Goal: Task Accomplishment & Management: Manage account settings

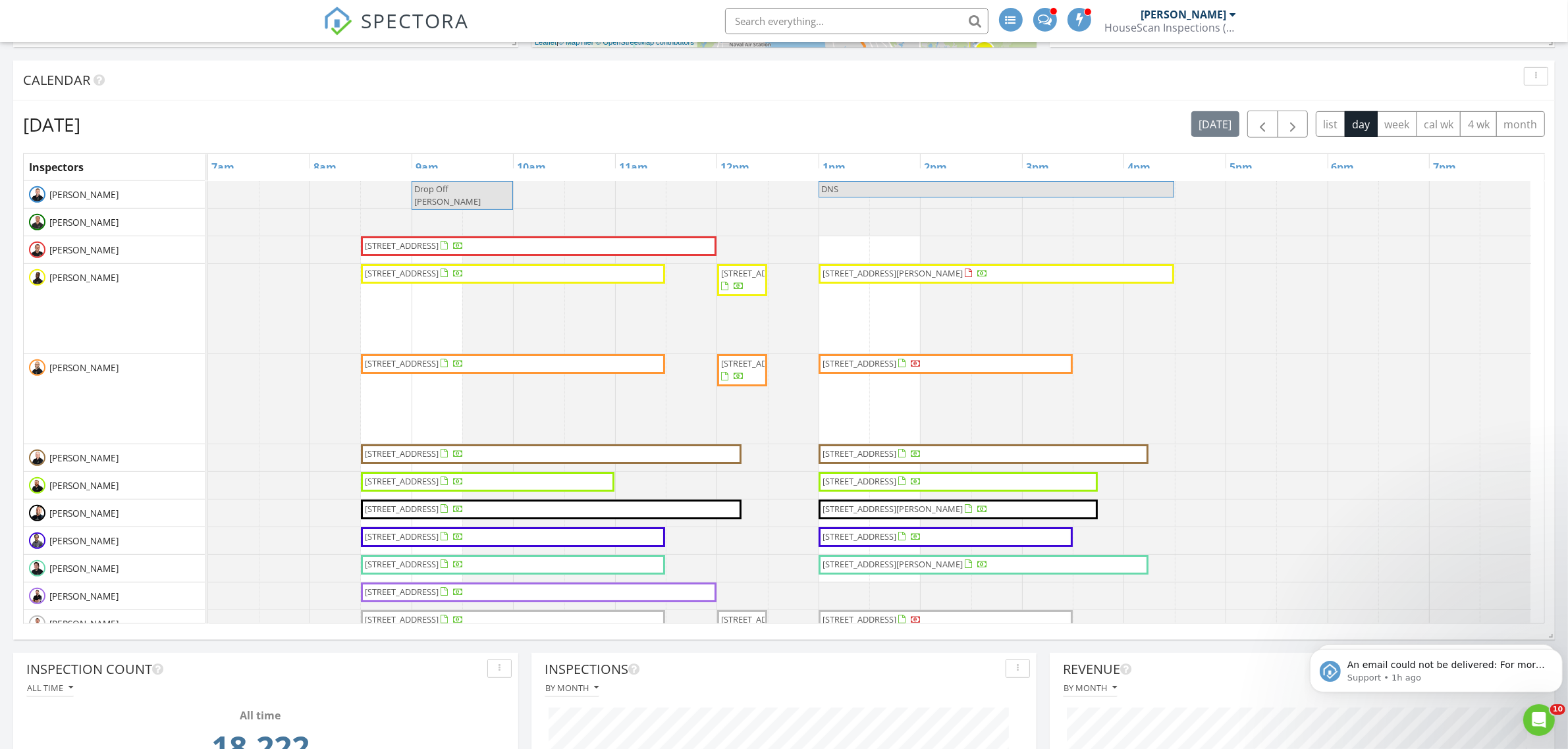
scroll to position [741, 0]
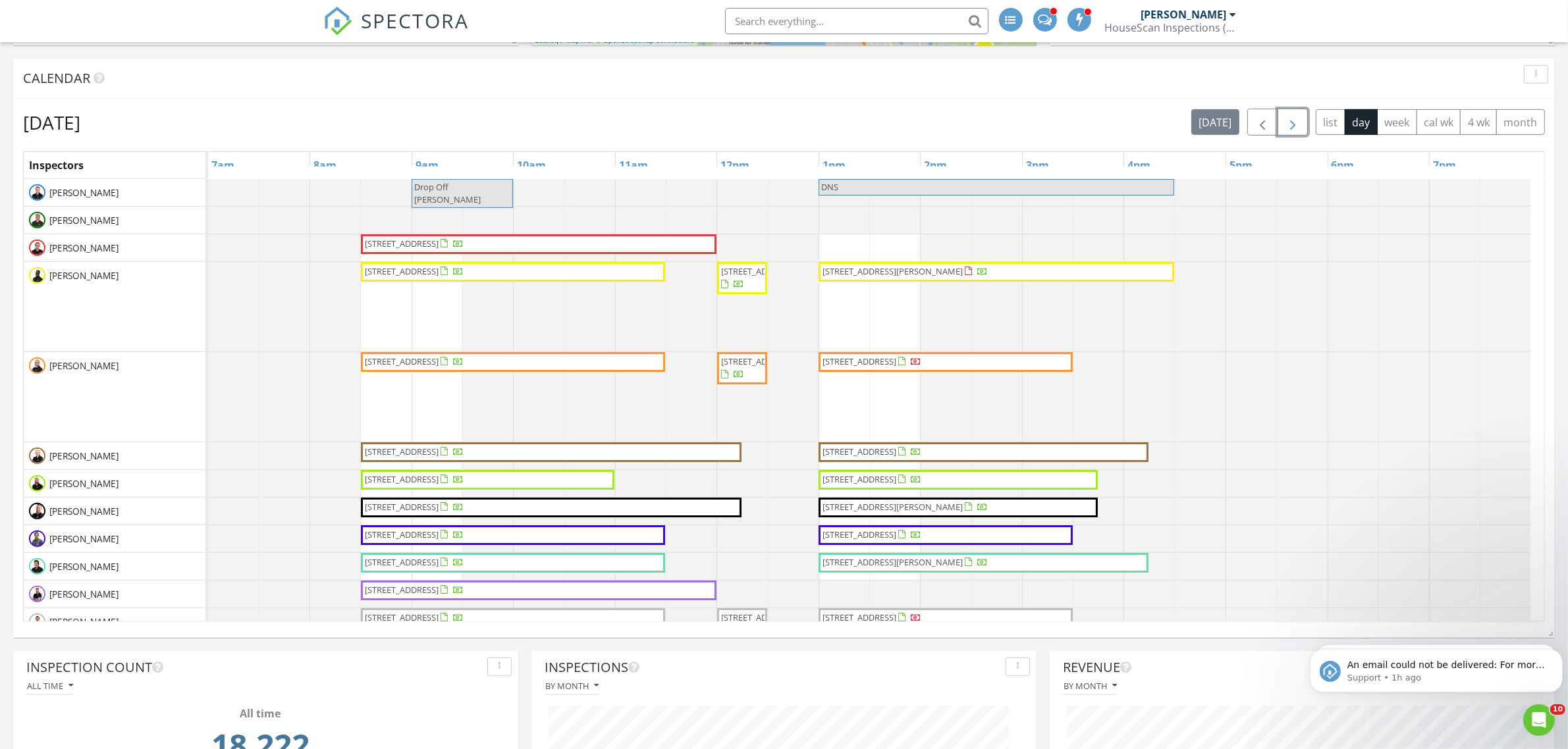
click at [1292, 126] on span "button" at bounding box center [1293, 122] width 16 height 16
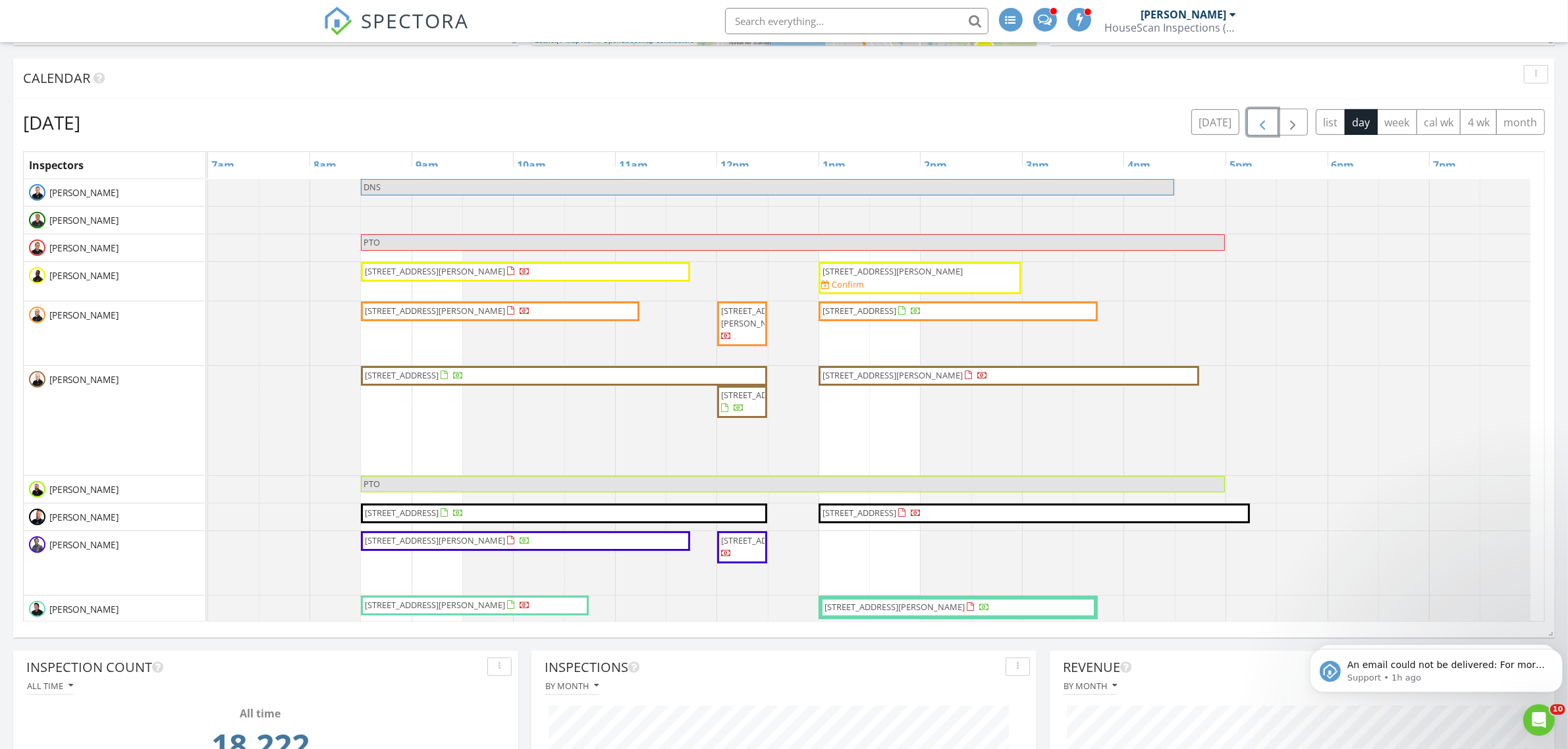
click at [1259, 129] on span "button" at bounding box center [1263, 122] width 16 height 16
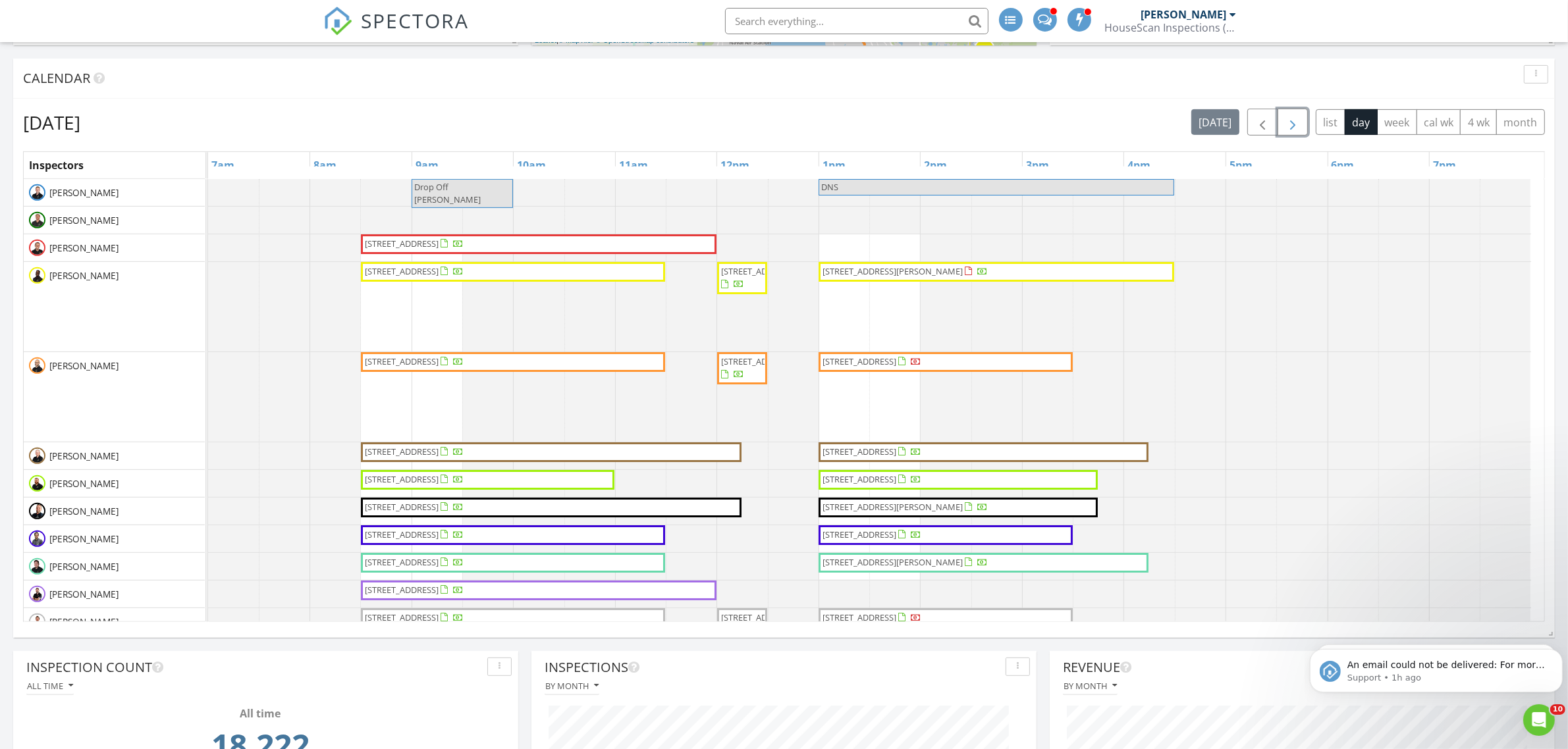
click at [1302, 121] on button "button" at bounding box center [1293, 121] width 31 height 27
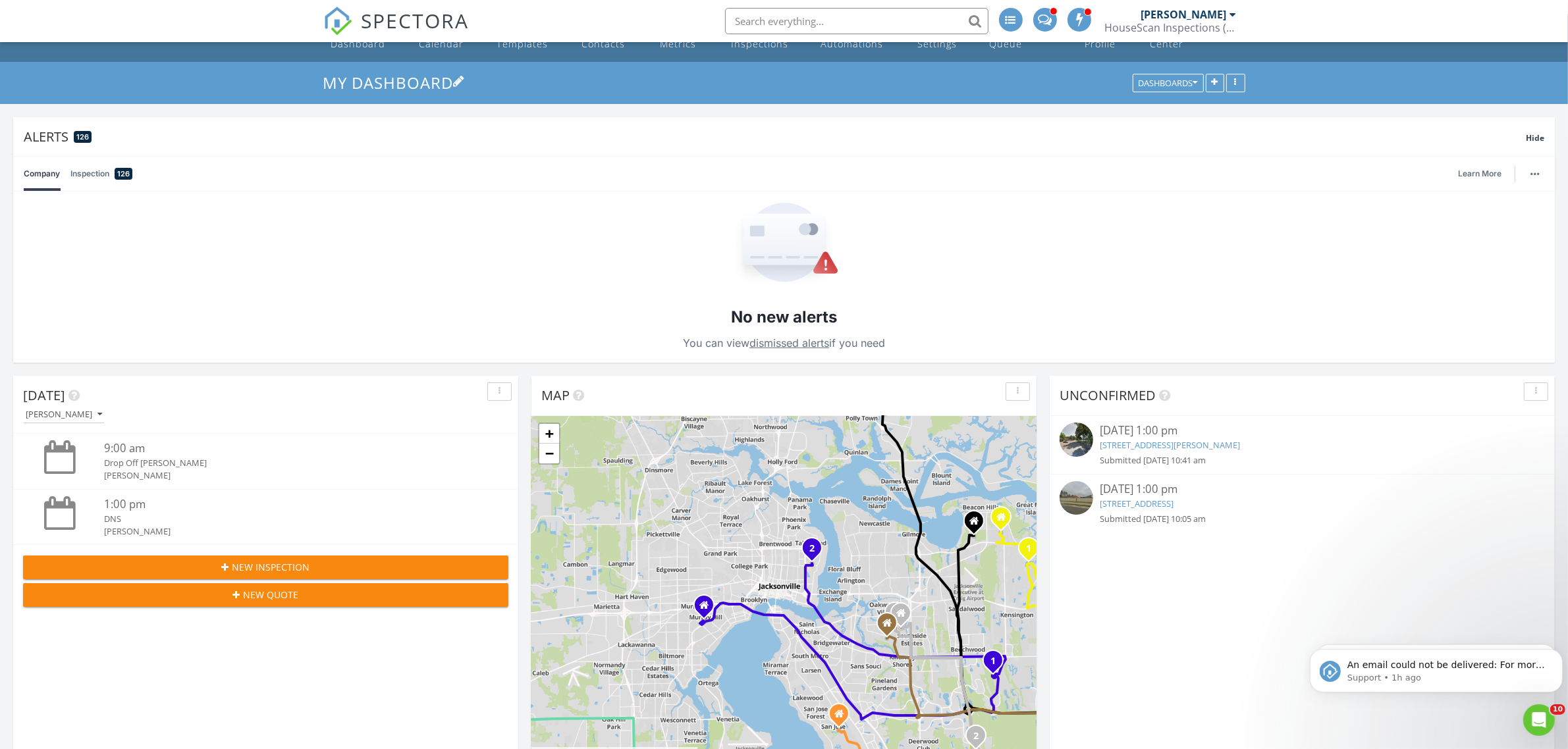
scroll to position [0, 0]
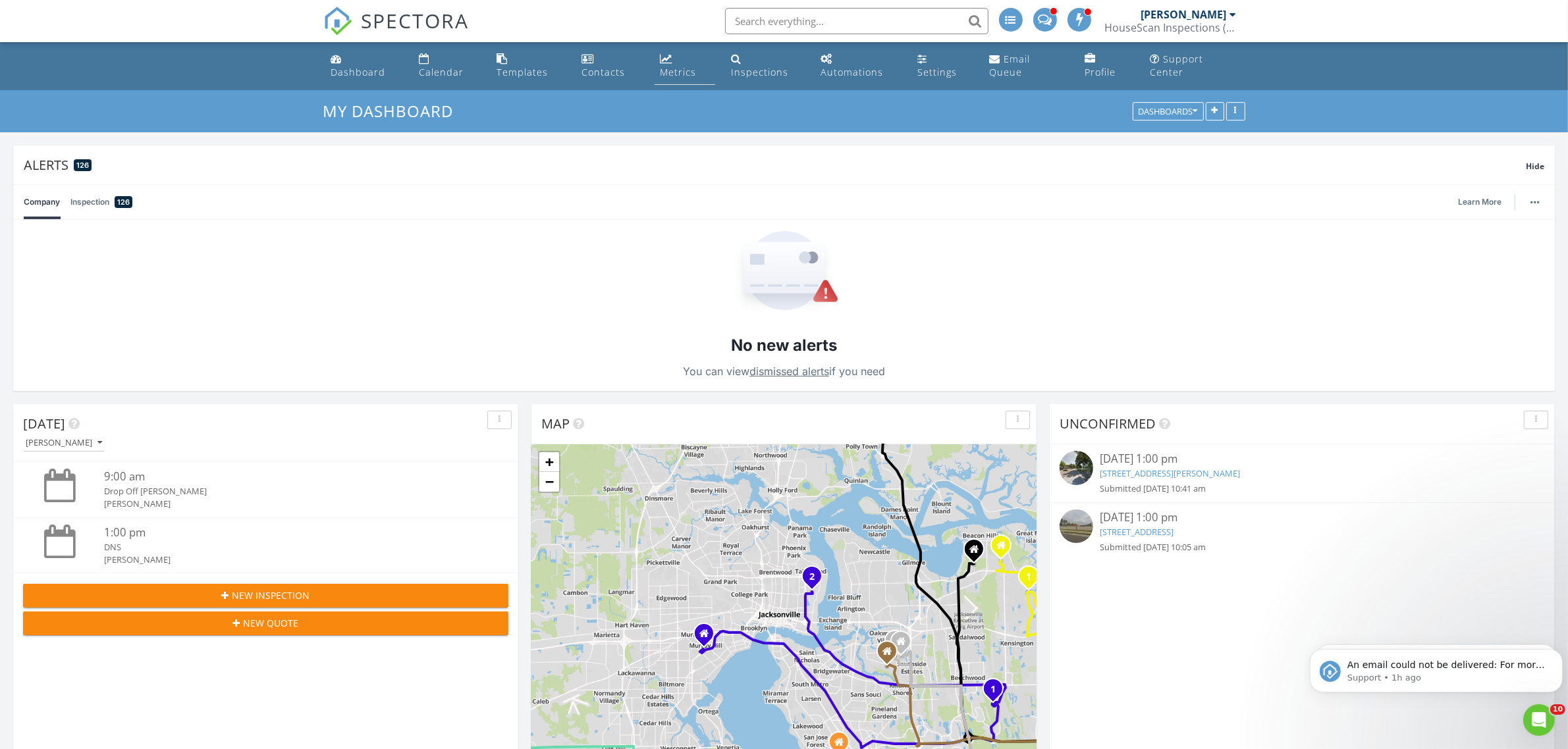
click at [677, 68] on div "Metrics" at bounding box center [678, 72] width 36 height 12
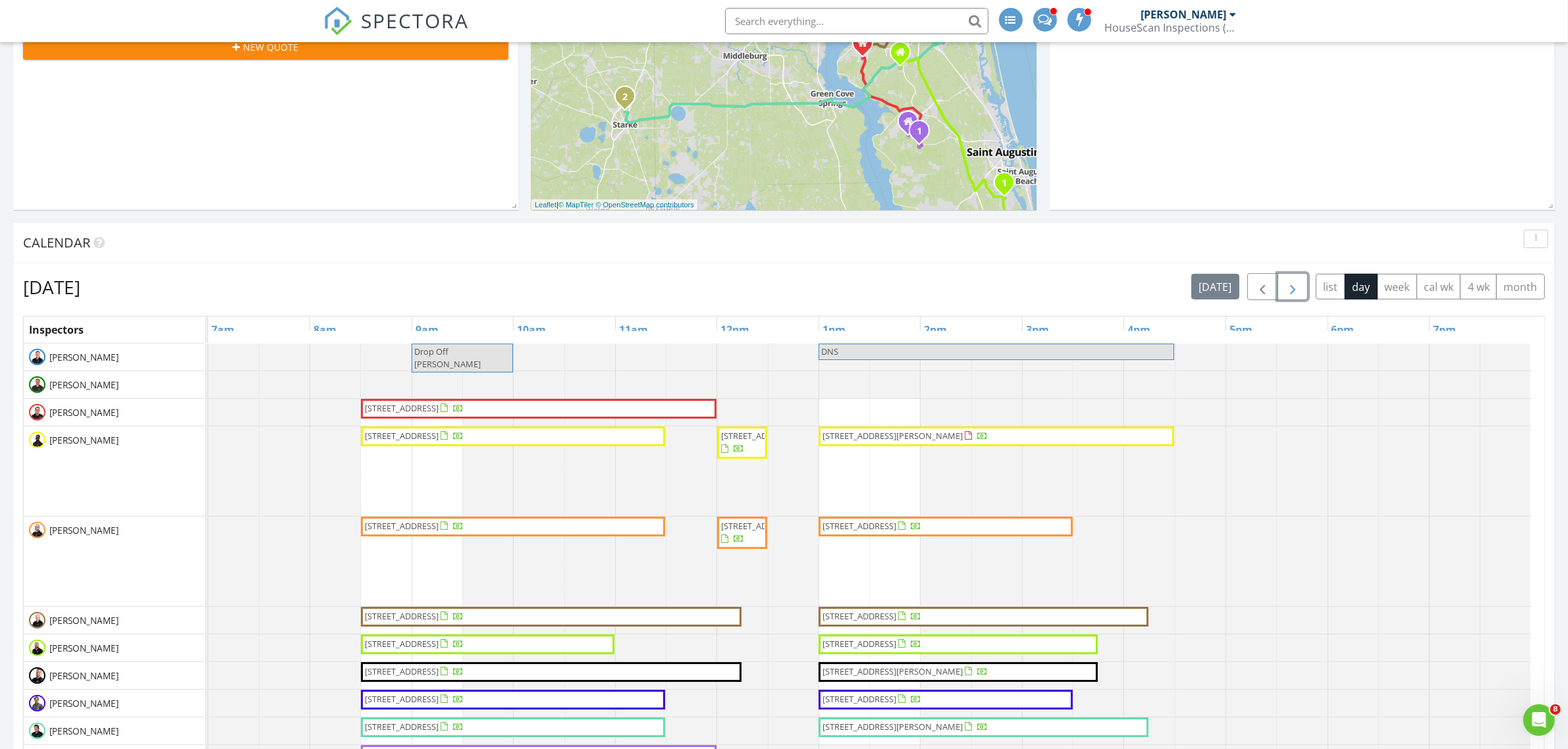
click at [1287, 285] on span "button" at bounding box center [1293, 287] width 16 height 16
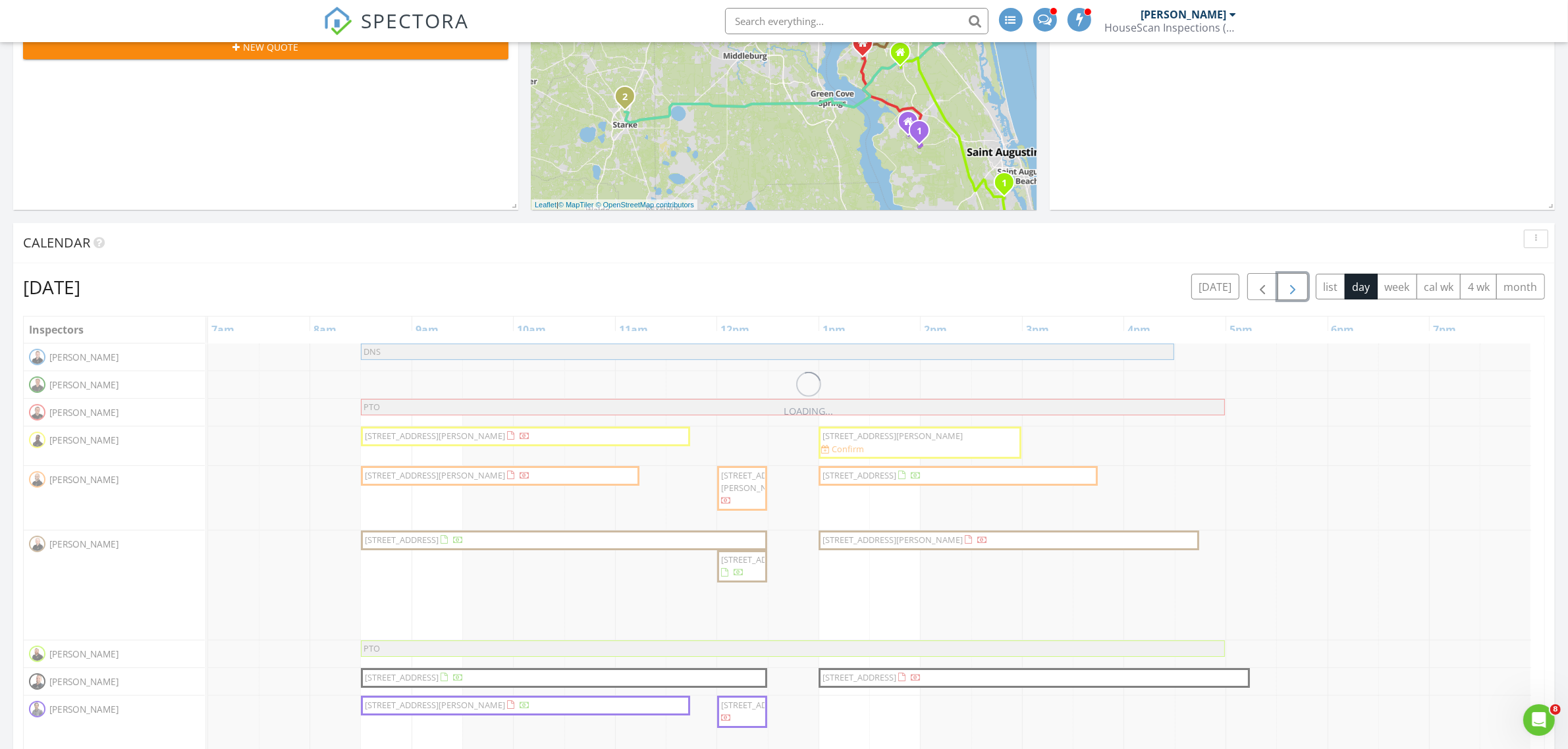
click at [1287, 285] on span "button" at bounding box center [1293, 287] width 16 height 16
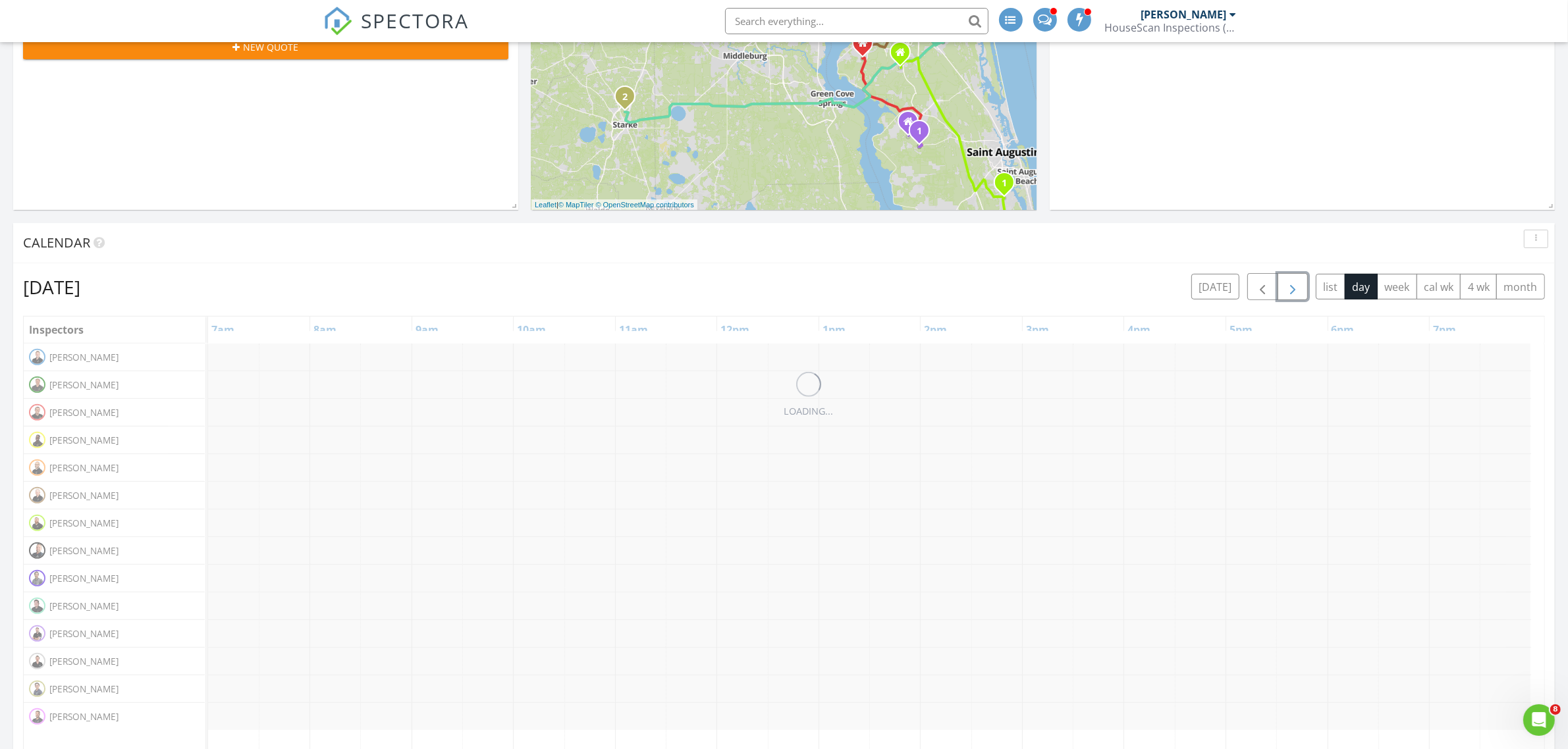
click at [1288, 285] on span "button" at bounding box center [1293, 287] width 16 height 16
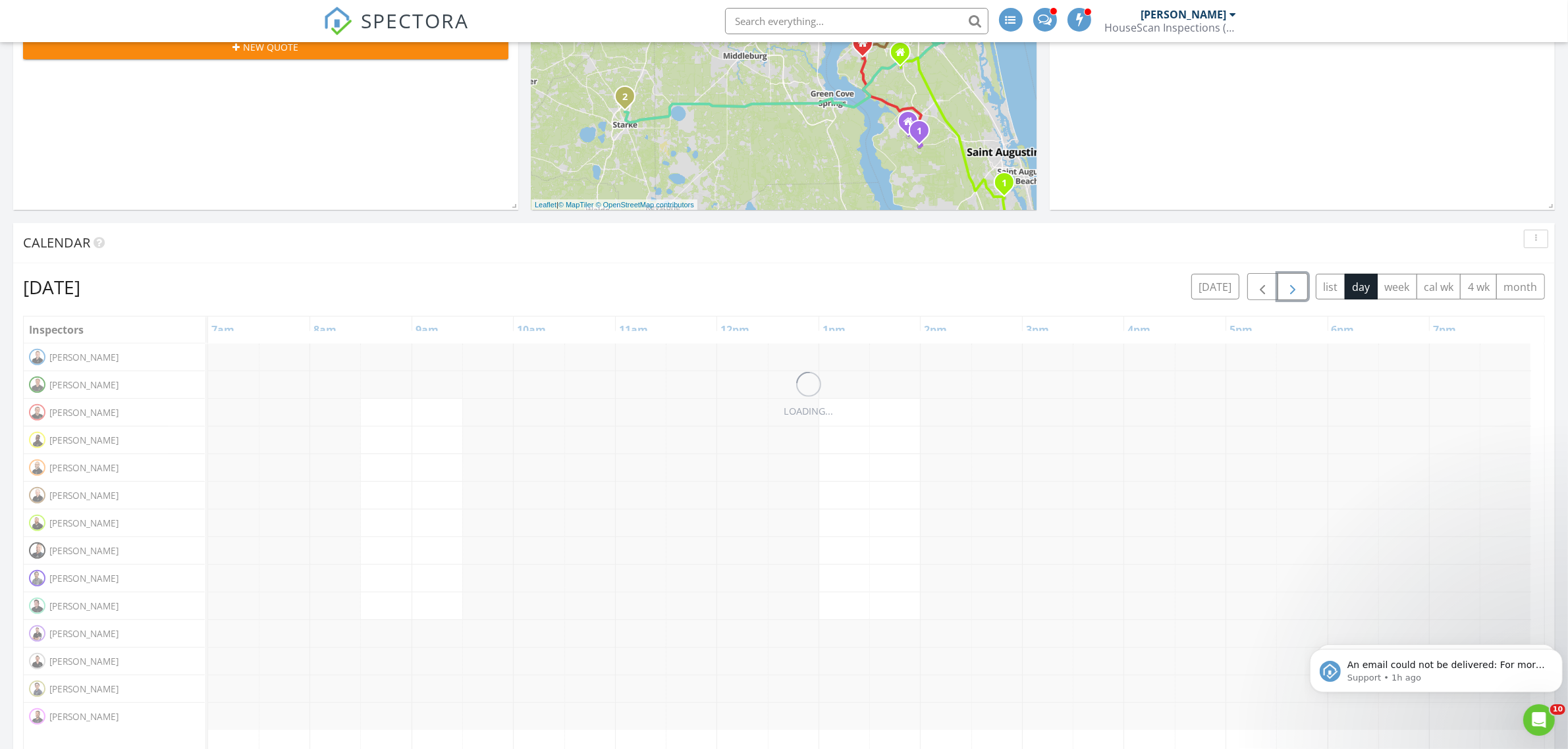
click at [1289, 285] on span "button" at bounding box center [1293, 287] width 16 height 16
click at [1291, 285] on span "button" at bounding box center [1293, 287] width 16 height 16
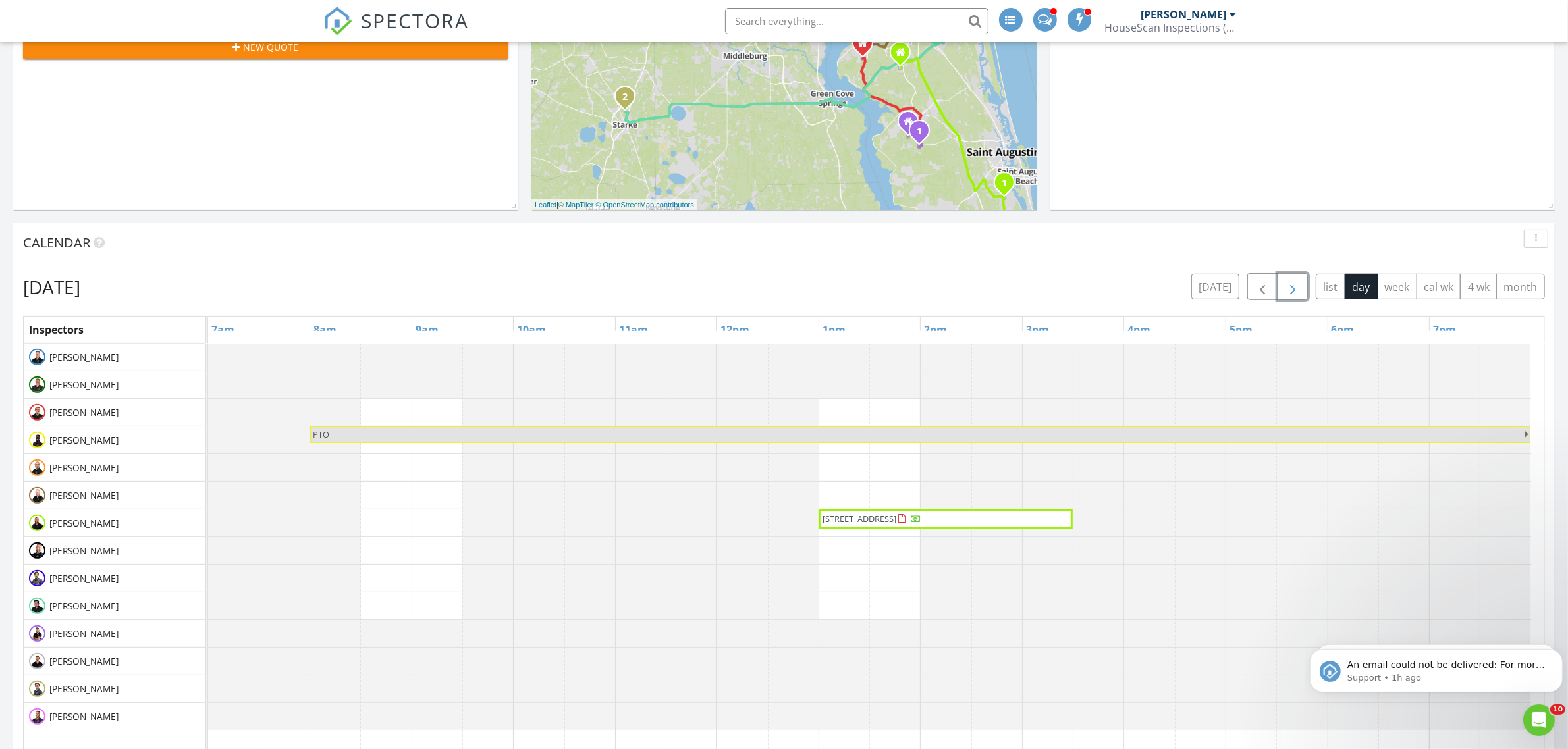
click at [1291, 285] on span "button" at bounding box center [1293, 287] width 16 height 16
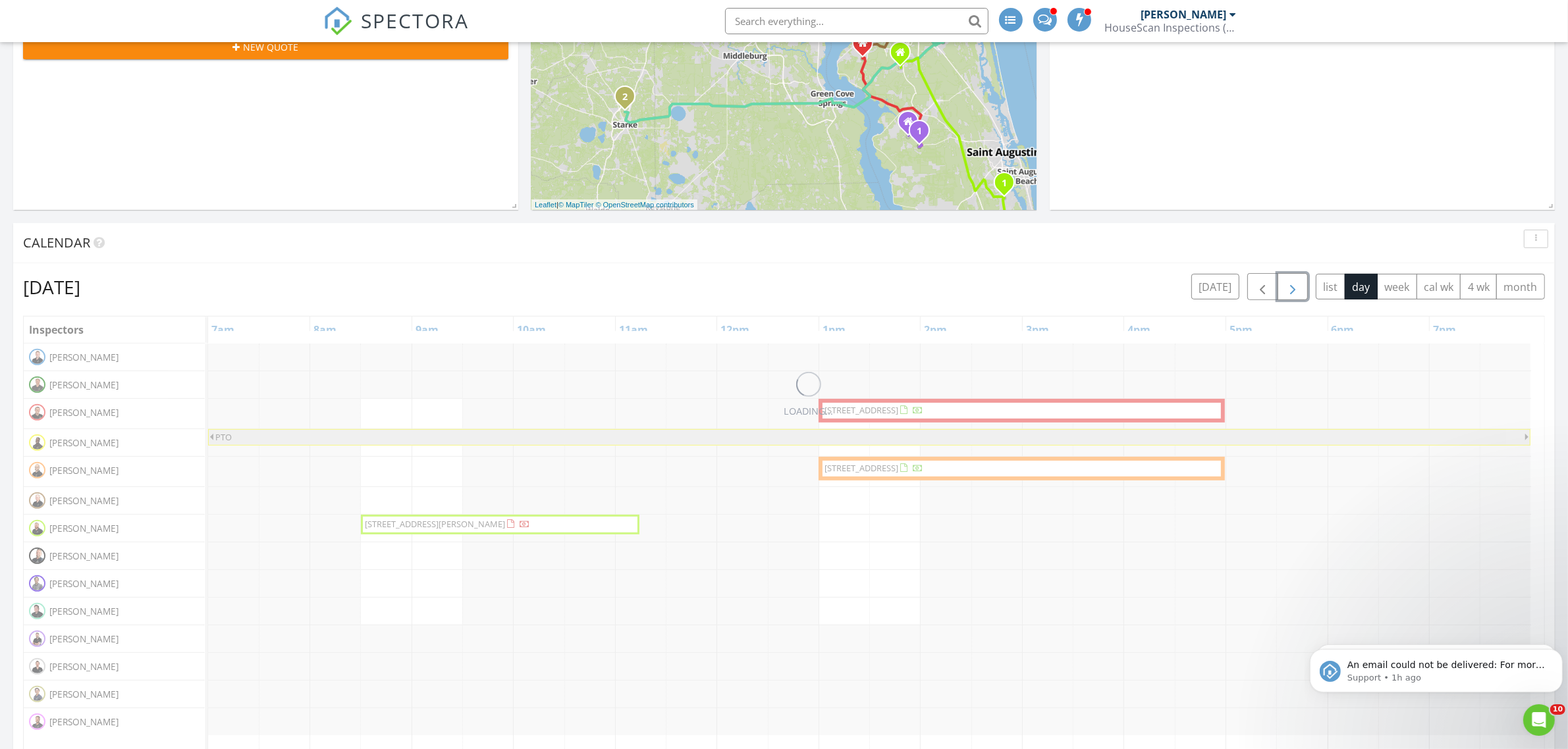
click at [1291, 285] on span "button" at bounding box center [1293, 287] width 16 height 16
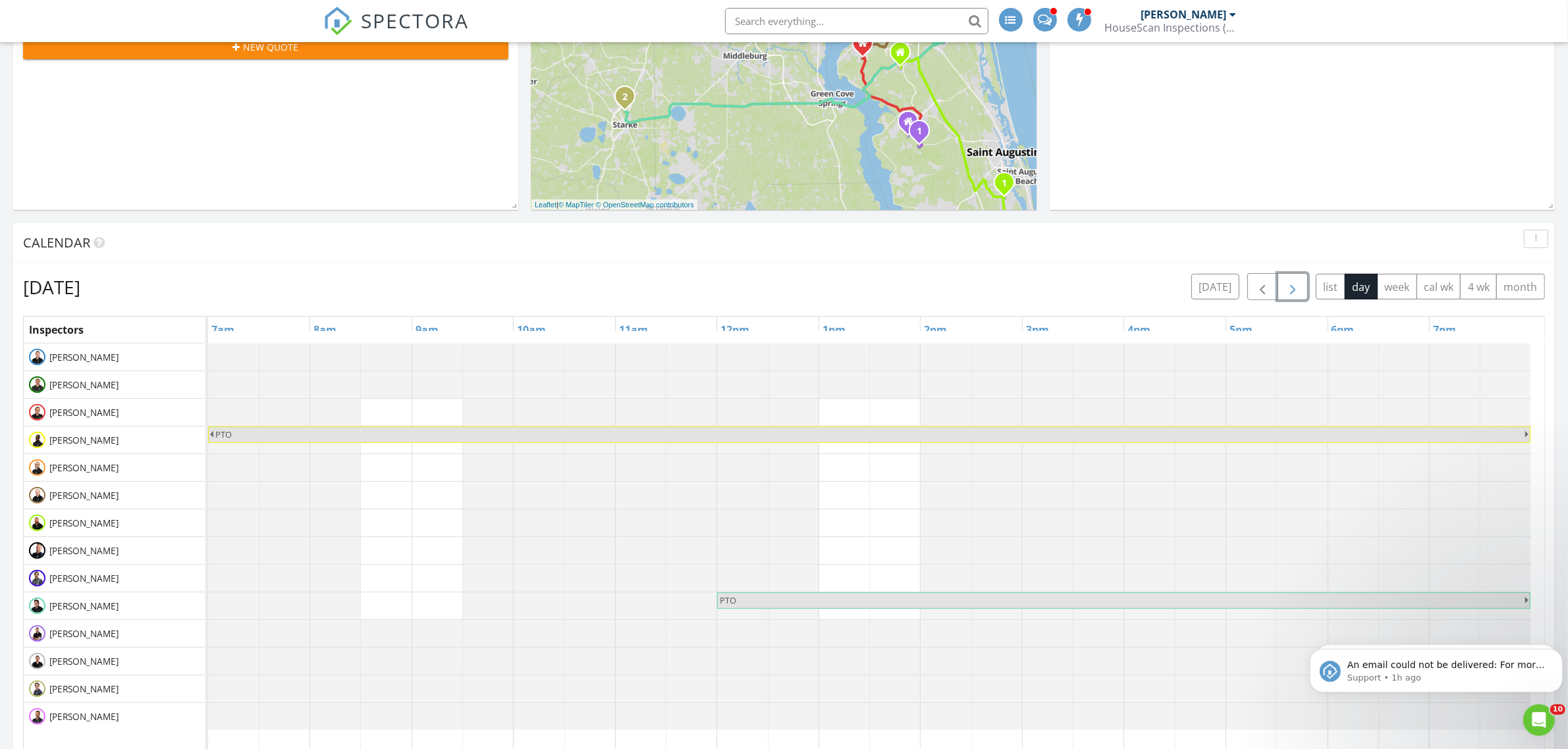
click at [1291, 285] on span "button" at bounding box center [1293, 287] width 16 height 16
click at [208, 350] on div at bounding box center [208, 356] width 0 height 27
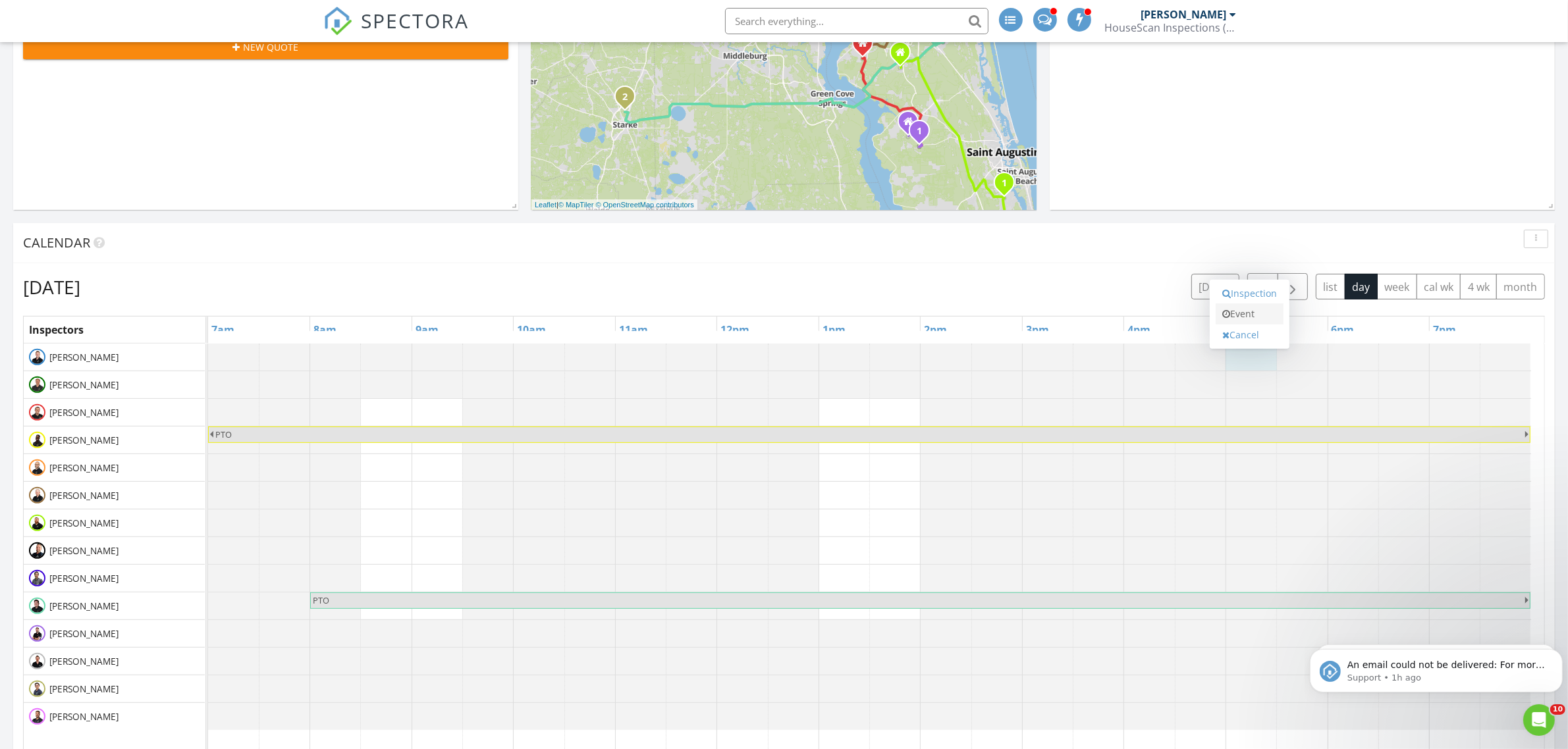
click at [1248, 317] on link "Event" at bounding box center [1250, 314] width 68 height 21
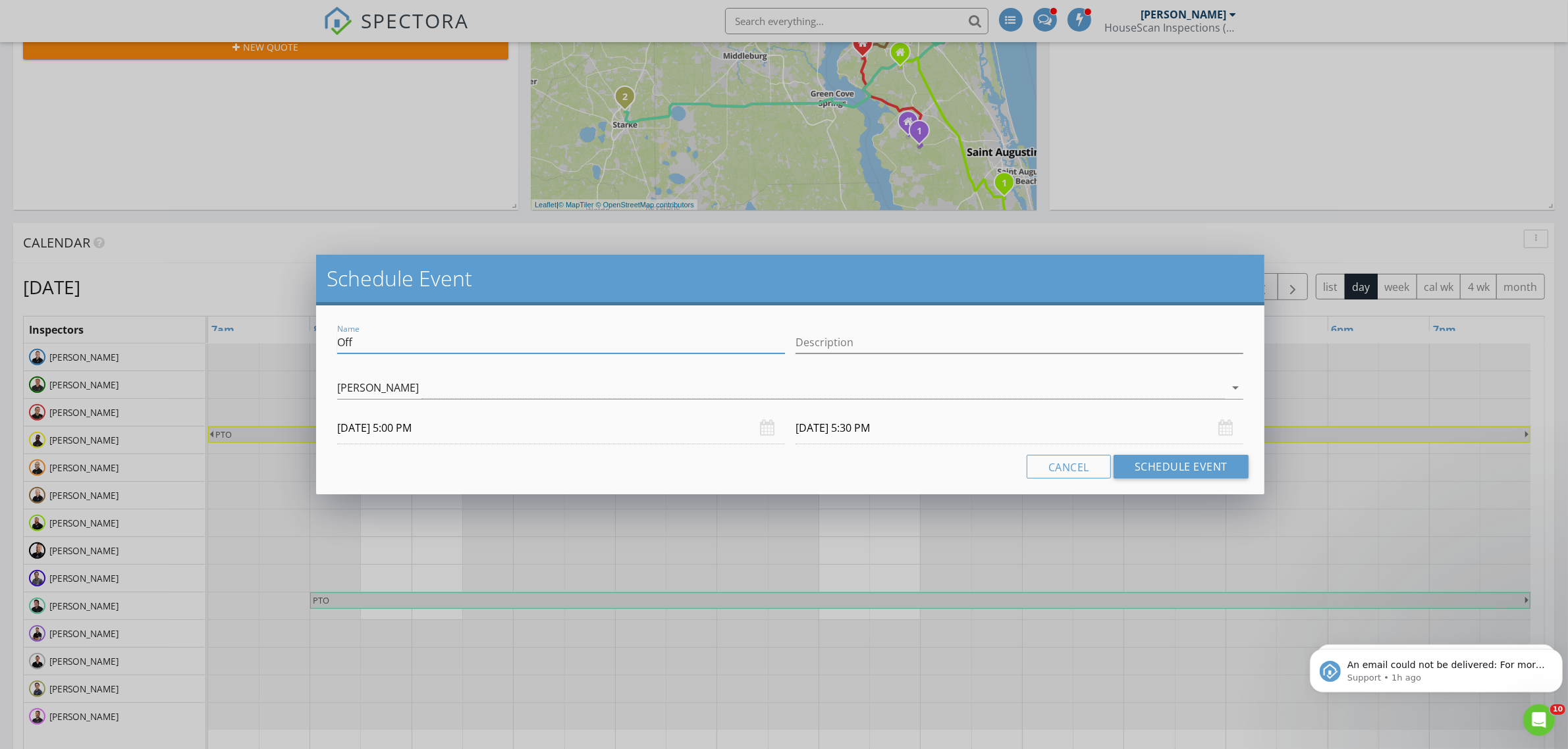
drag, startPoint x: 365, startPoint y: 340, endPoint x: 278, endPoint y: 341, distance: 87.0
click at [278, 341] on div "Schedule Event Name Off Description Kurt Stein arrow_drop_down 09/11/2025 5:00 …" at bounding box center [784, 374] width 1568 height 749
type input "JMI Reception"
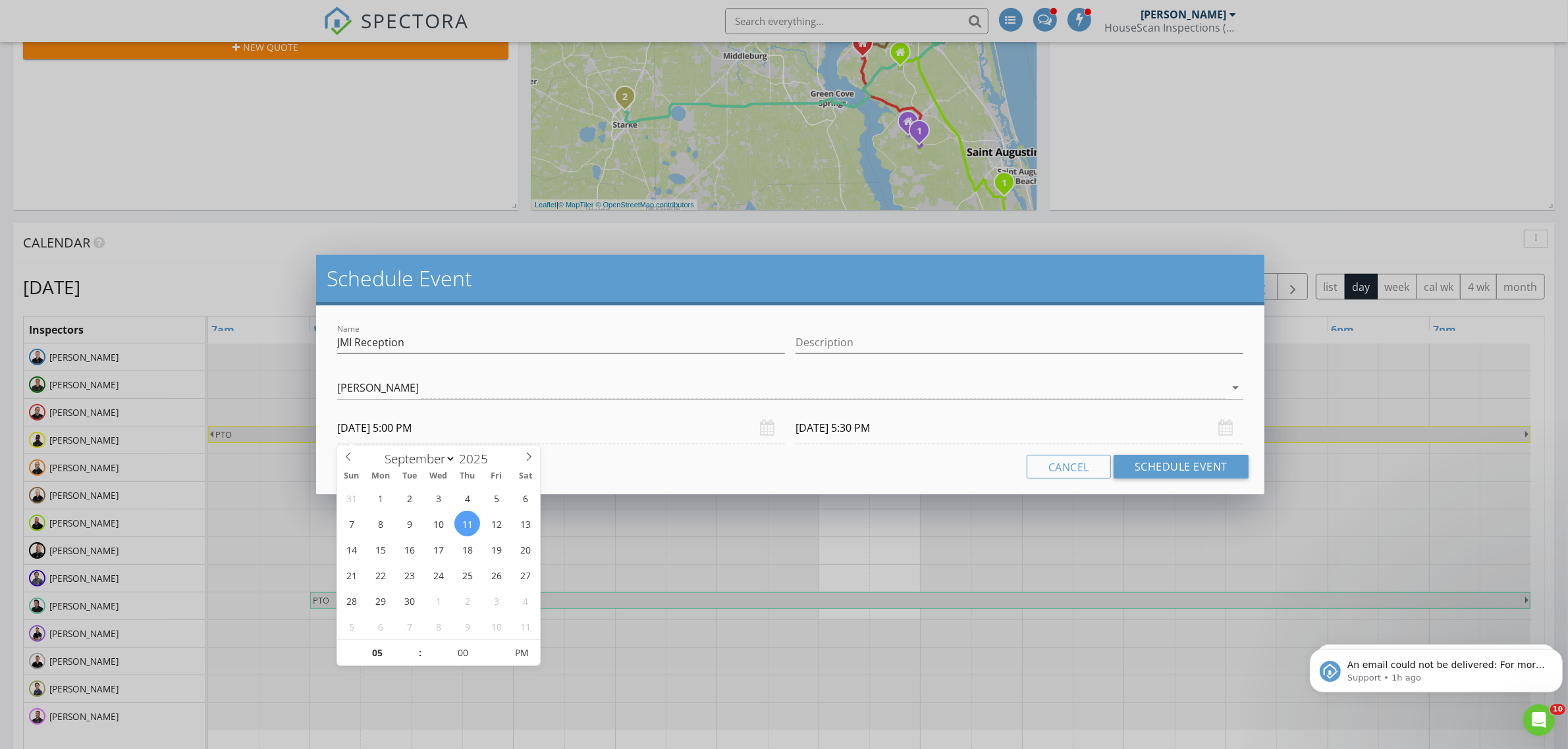
click at [637, 436] on input "09/11/2025 5:00 PM" at bounding box center [561, 428] width 448 height 33
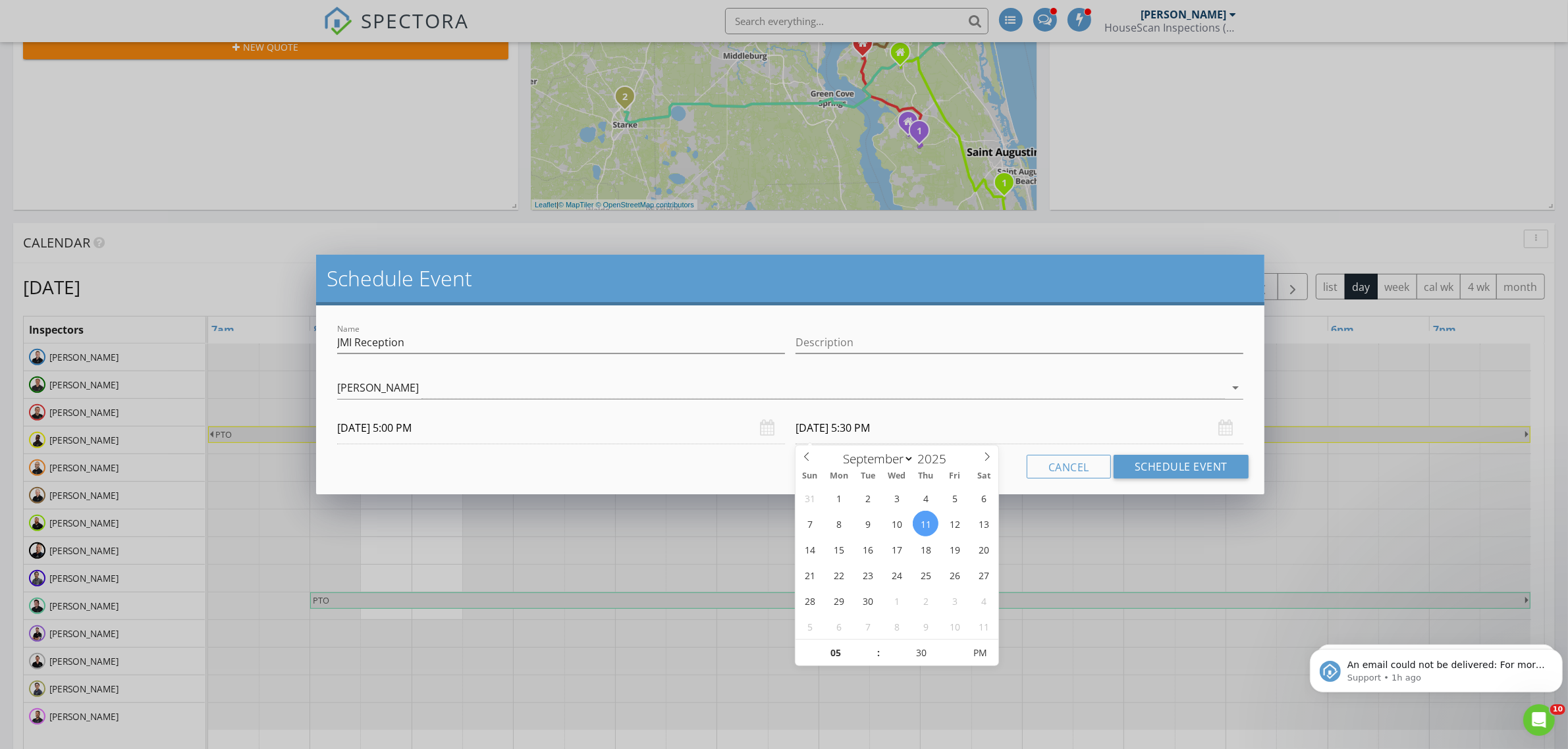
click at [873, 427] on input "09/11/2025 5:30 PM" at bounding box center [1019, 428] width 448 height 33
type input "06"
type input "09/11/2025 6:30 PM"
click at [873, 646] on span at bounding box center [872, 646] width 9 height 13
click at [829, 343] on input "Description" at bounding box center [1019, 343] width 448 height 22
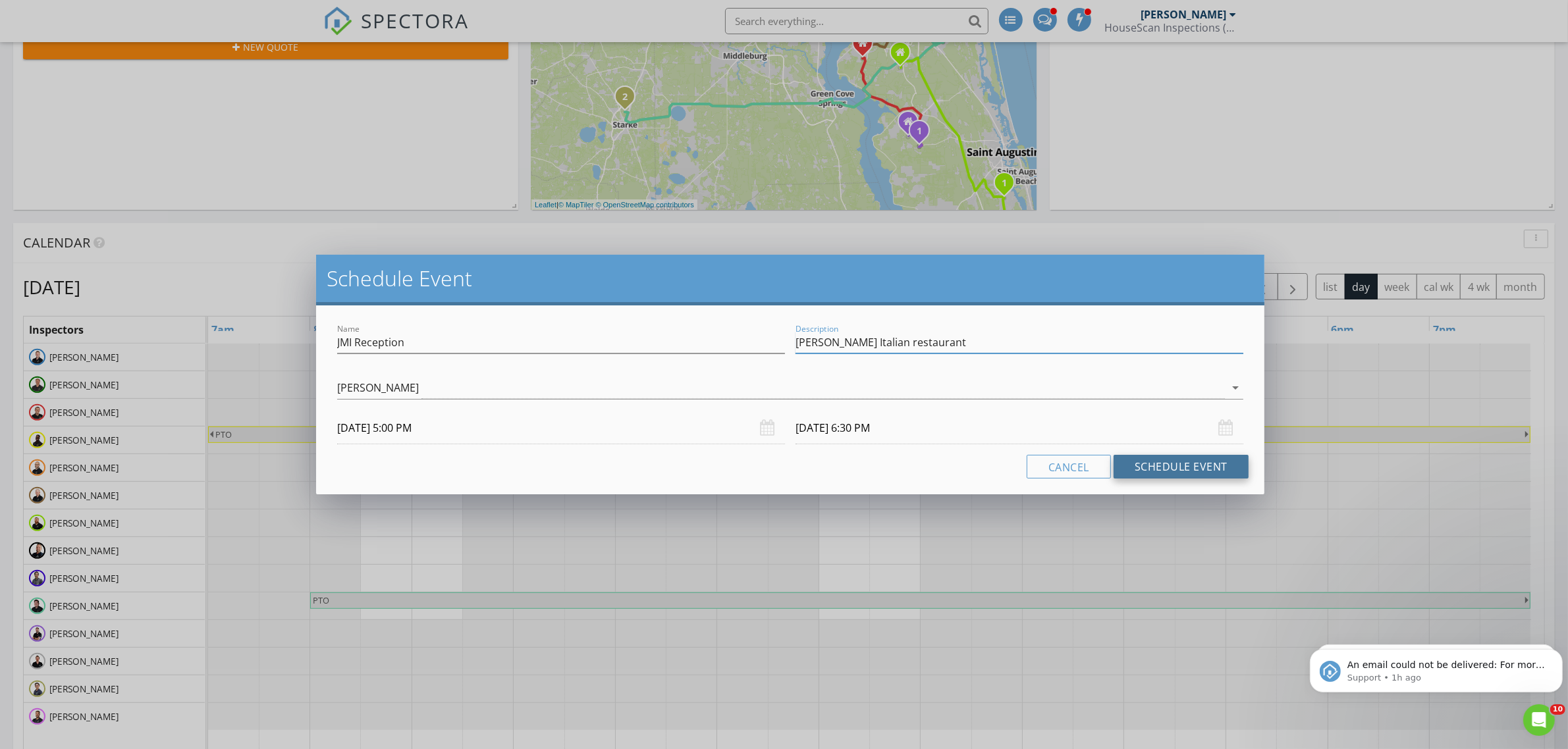
type input "Pratti Italian restaurant"
click at [1170, 468] on button "Schedule Event" at bounding box center [1181, 466] width 135 height 24
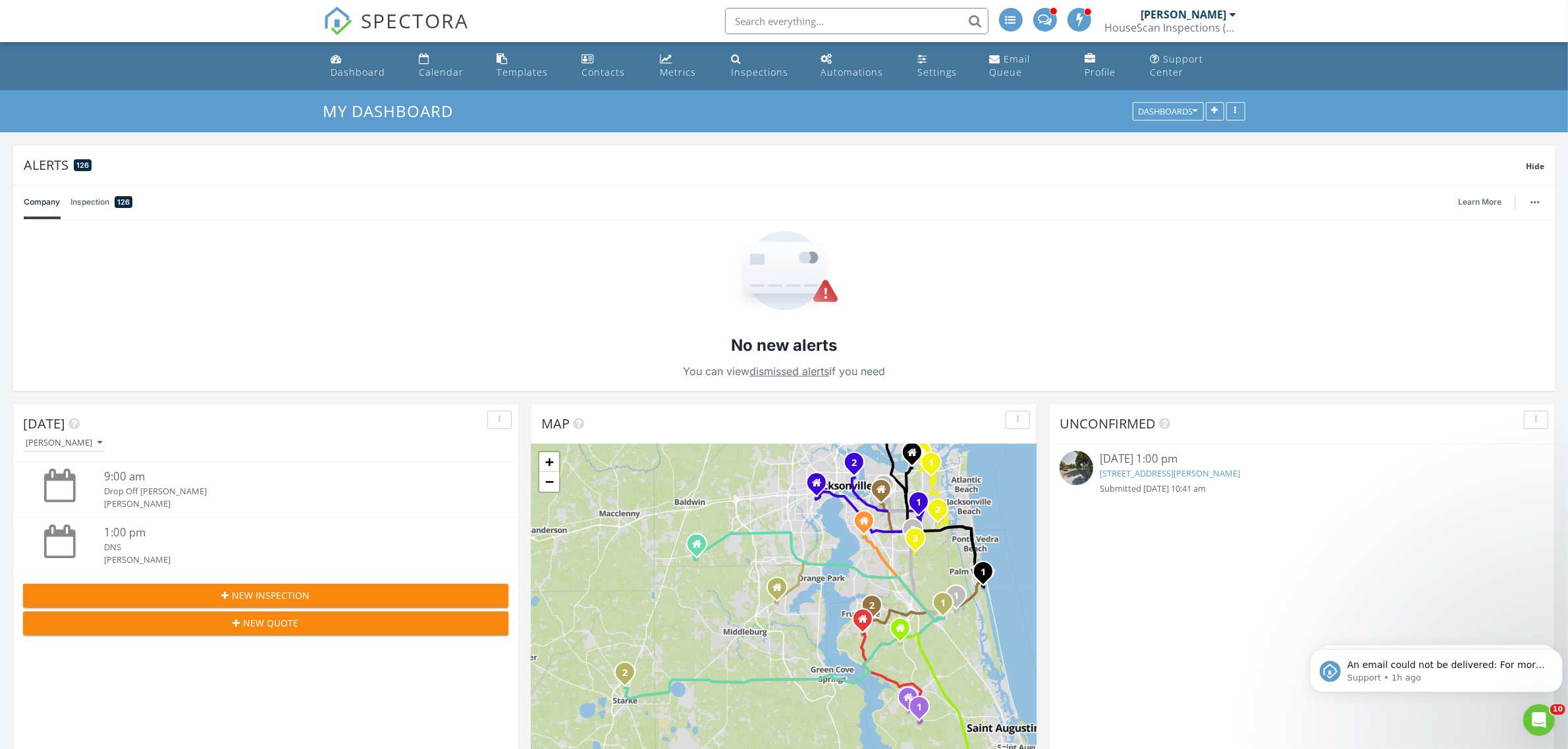
click at [1211, 20] on div "[PERSON_NAME]" at bounding box center [1184, 14] width 85 height 13
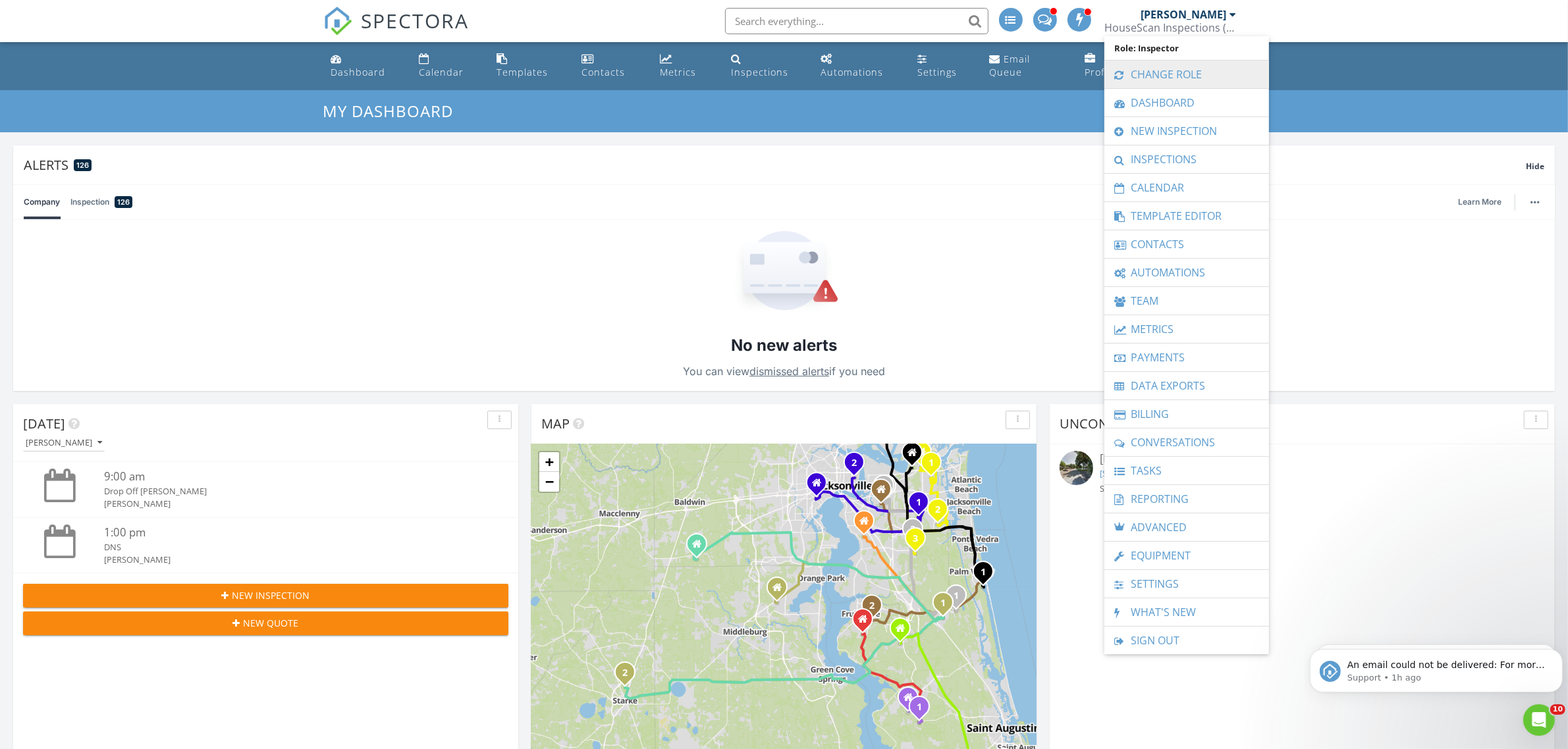
click at [1183, 69] on link "Change Role" at bounding box center [1186, 74] width 151 height 27
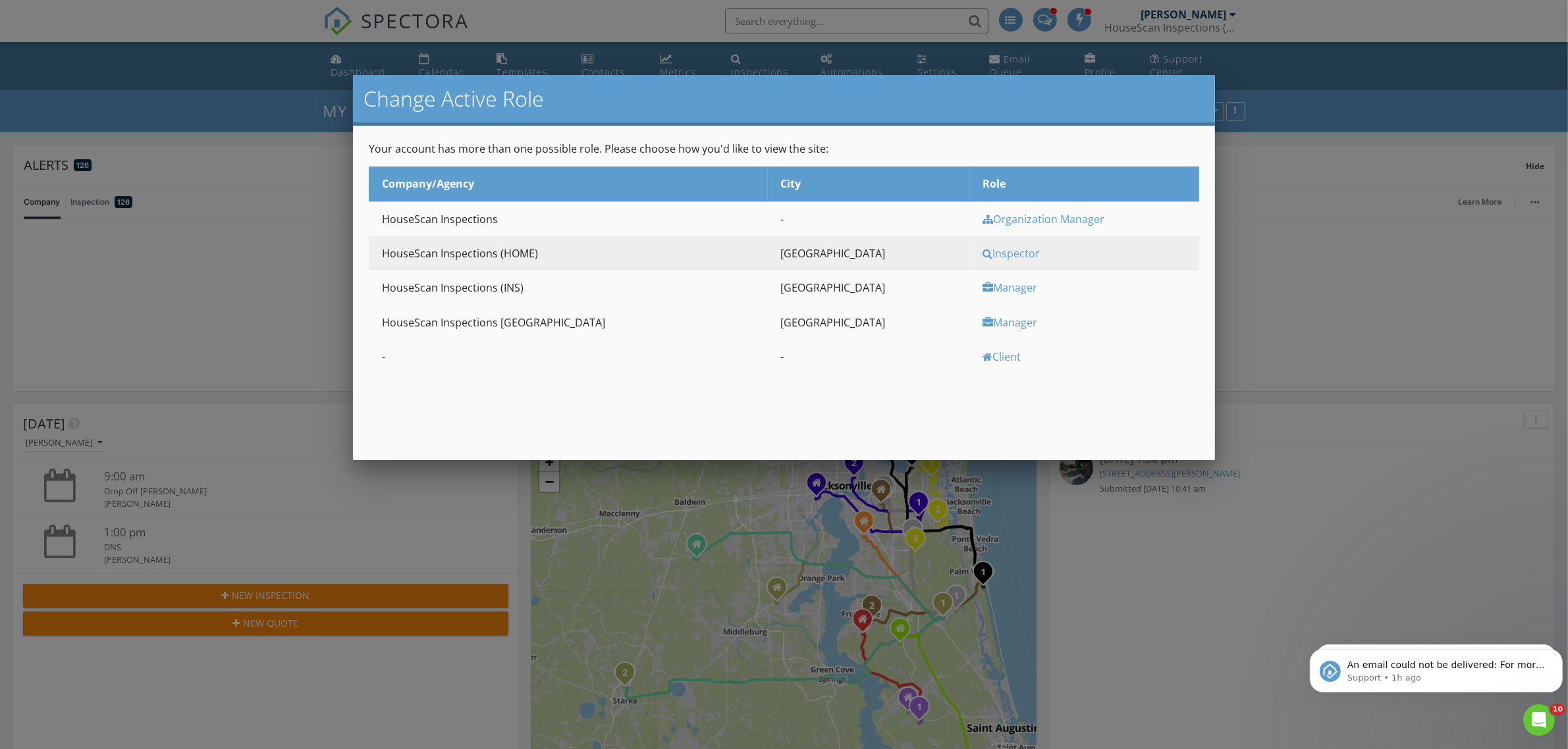
click at [983, 288] on div "Manager" at bounding box center [1090, 288] width 214 height 14
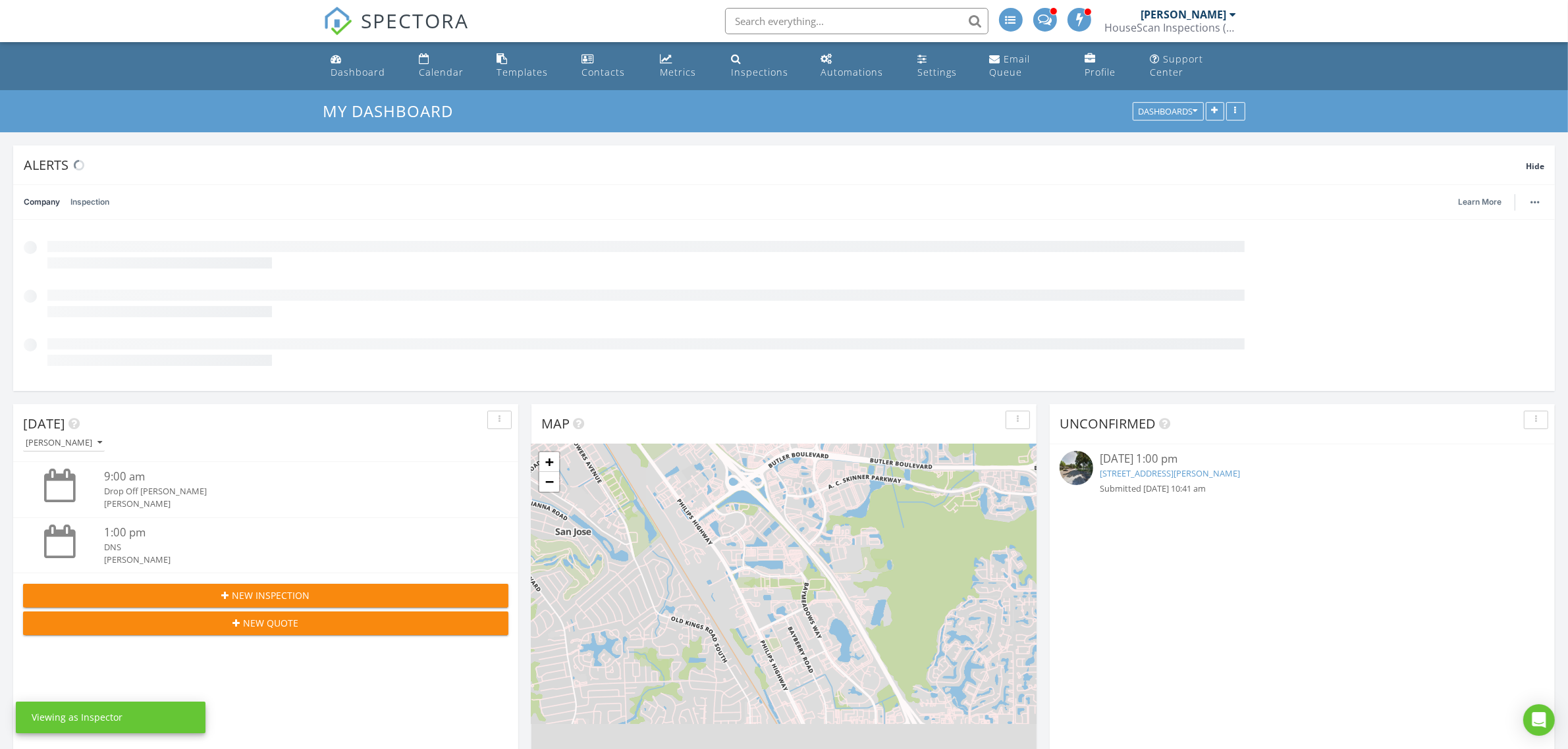
scroll to position [283, 505]
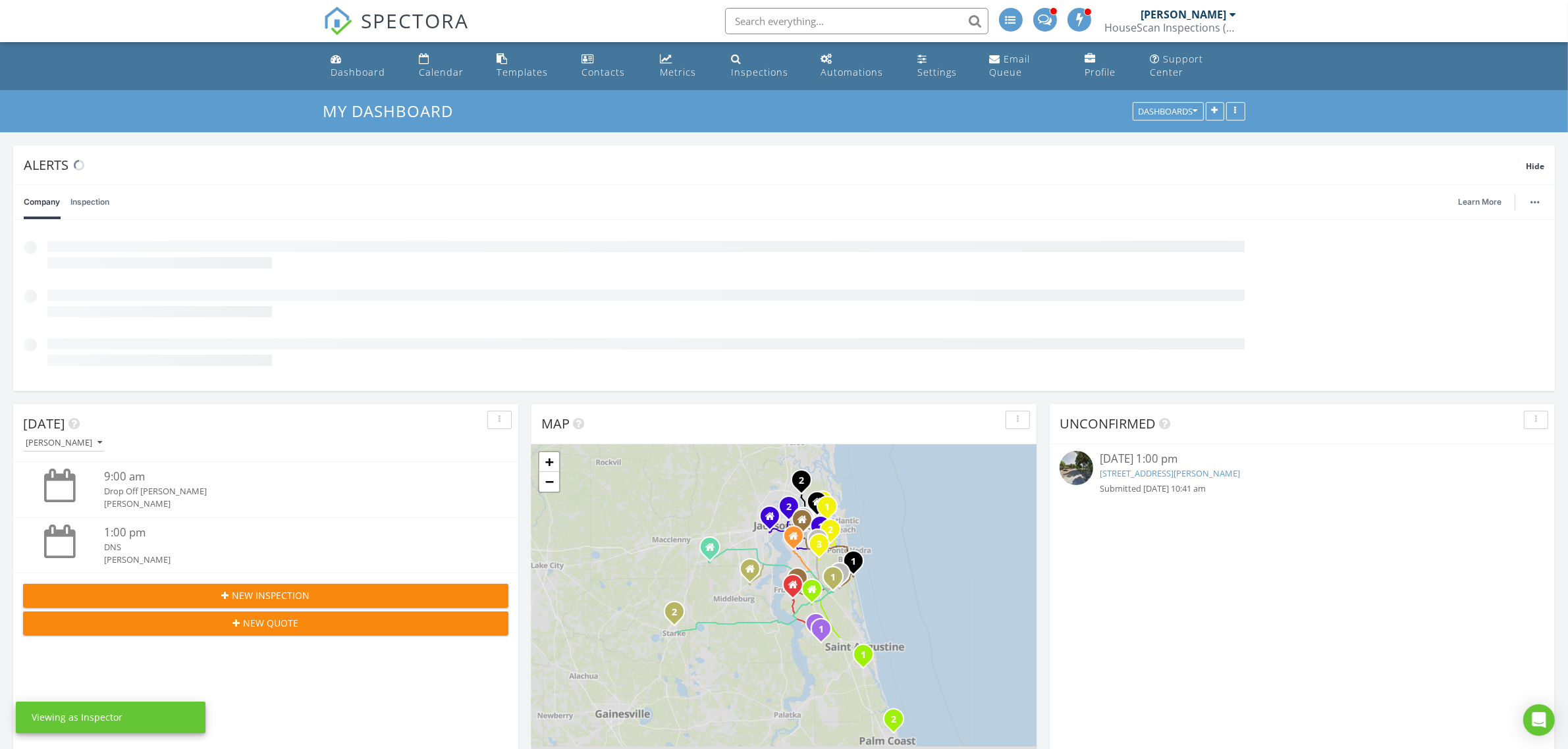
click at [762, 20] on input "text" at bounding box center [857, 21] width 263 height 26
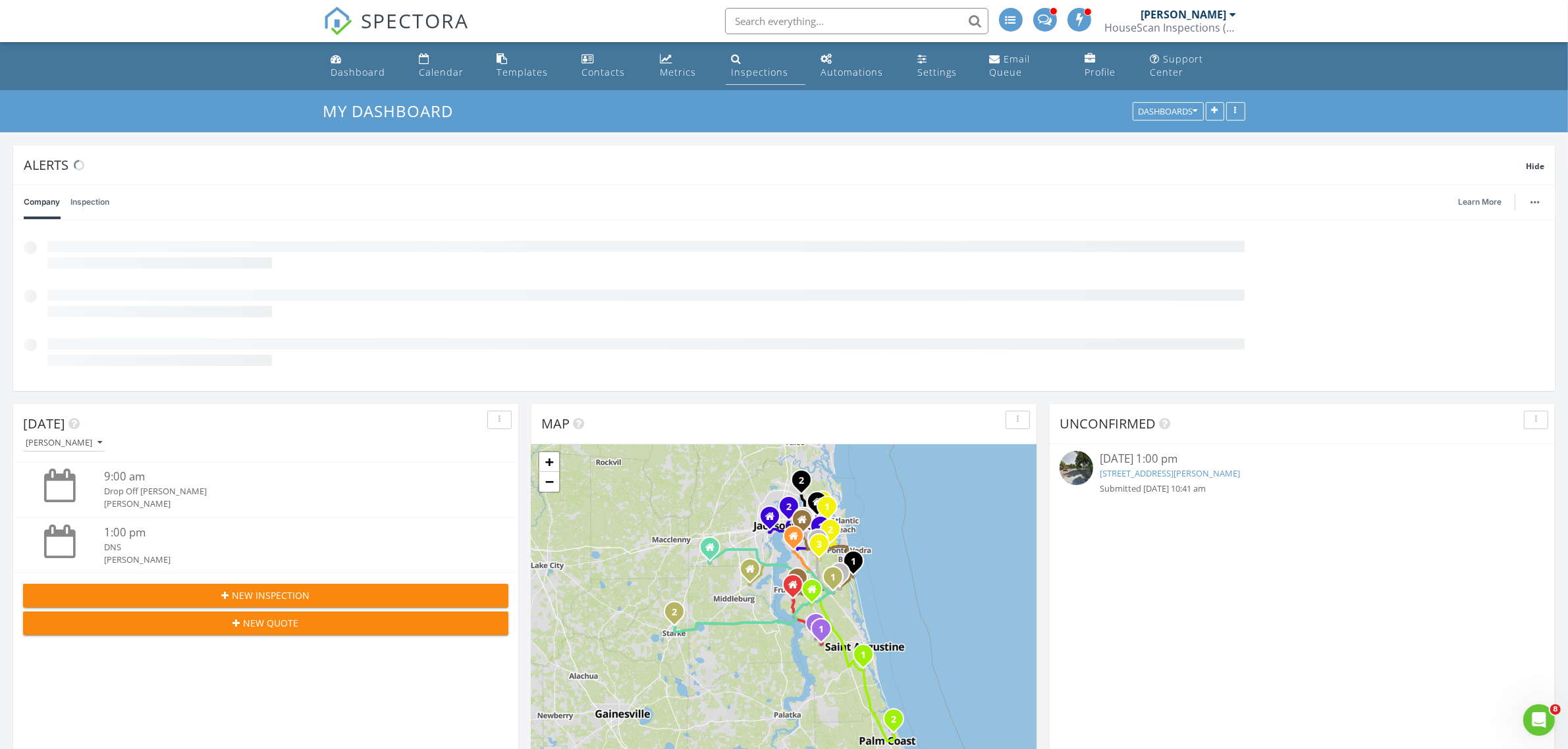
scroll to position [0, 0]
paste input "We performed inspection in the past. Please check old reports (on Home Inspecti…"
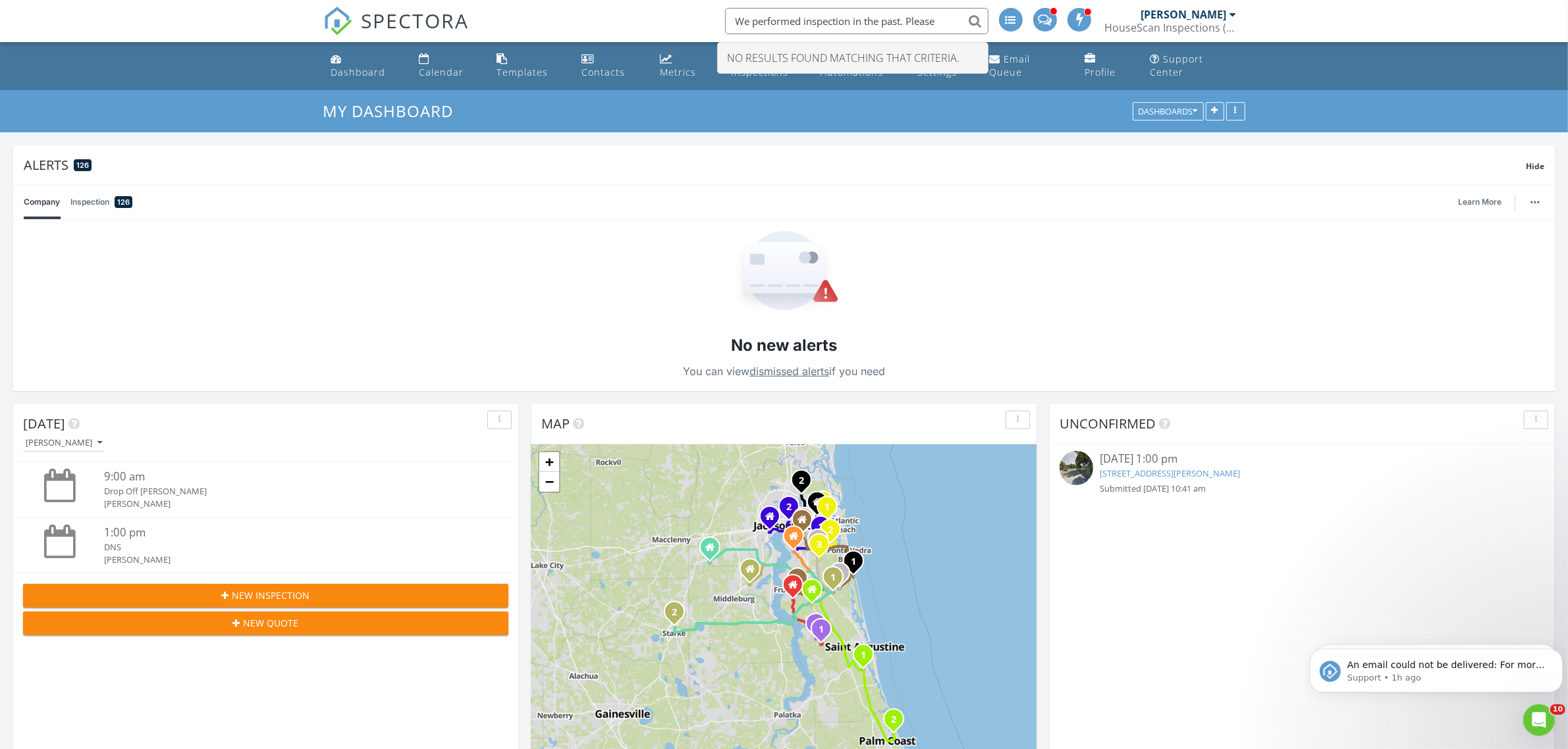
type input "We performed inspection in the past. Pleas"
drag, startPoint x: 950, startPoint y: 18, endPoint x: 593, endPoint y: 26, distance: 357.1
click at [594, 26] on div "SPECTORA We performed inspection in the past. Pleas No results found matching t…" at bounding box center [784, 21] width 922 height 42
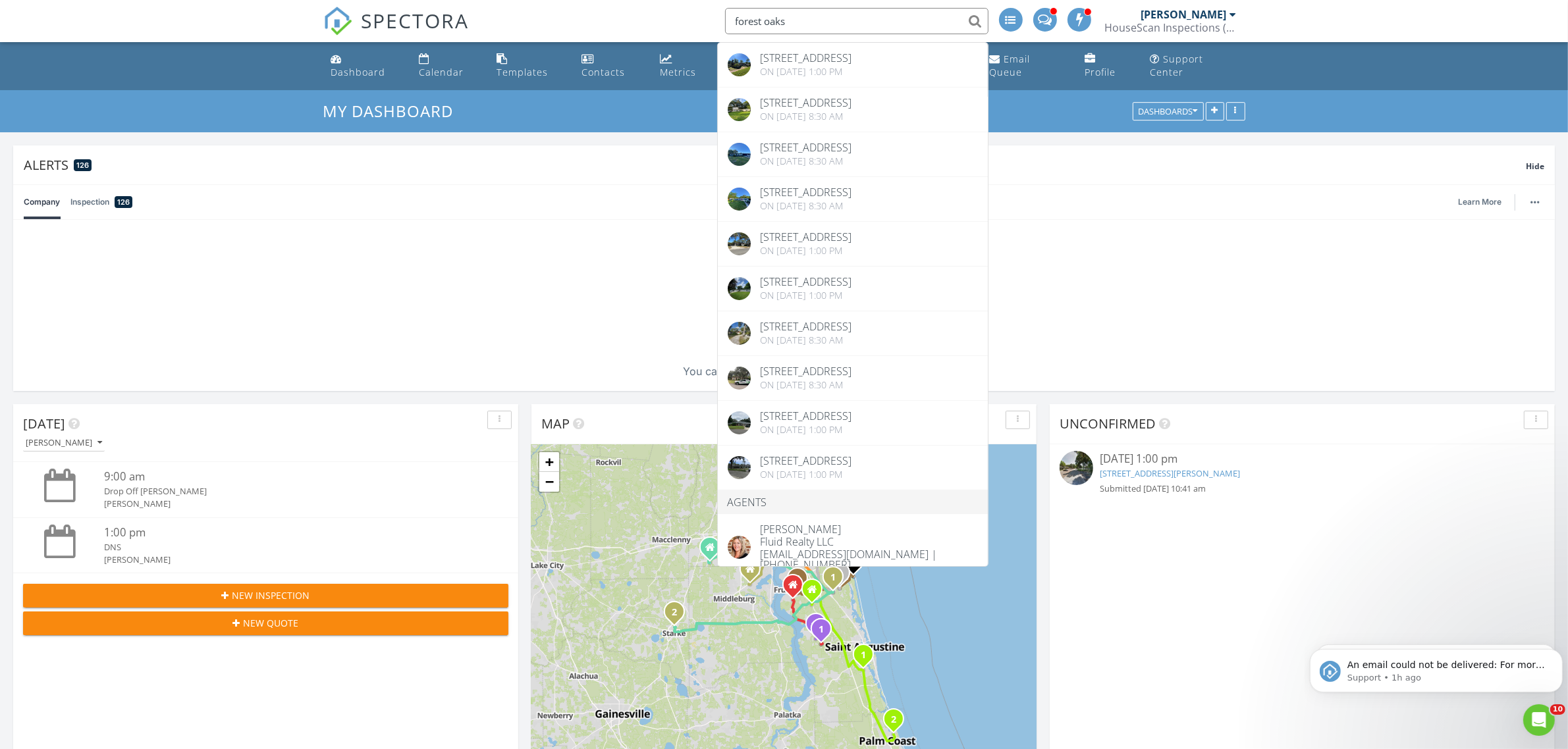
scroll to position [255, 0]
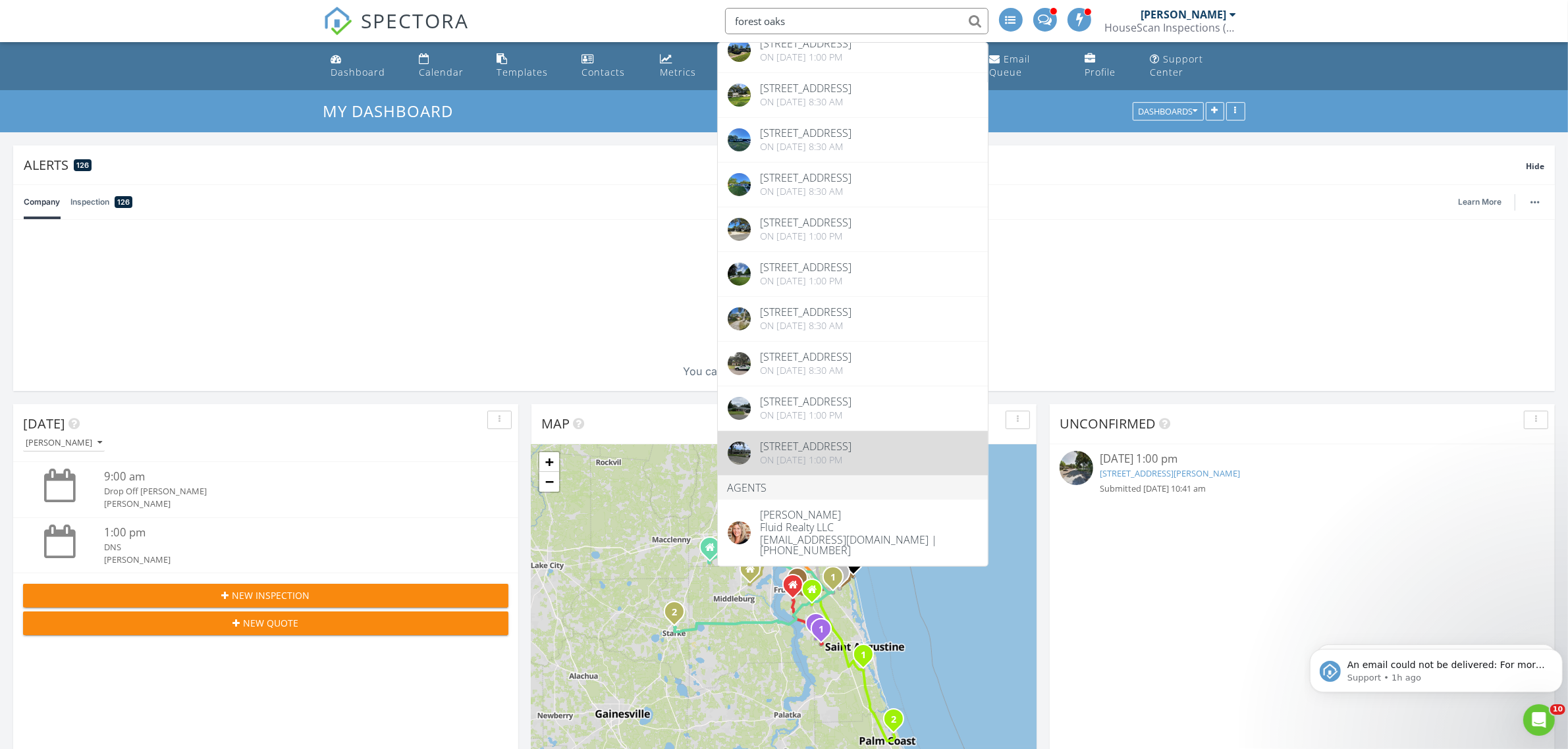
type input "forest oaks"
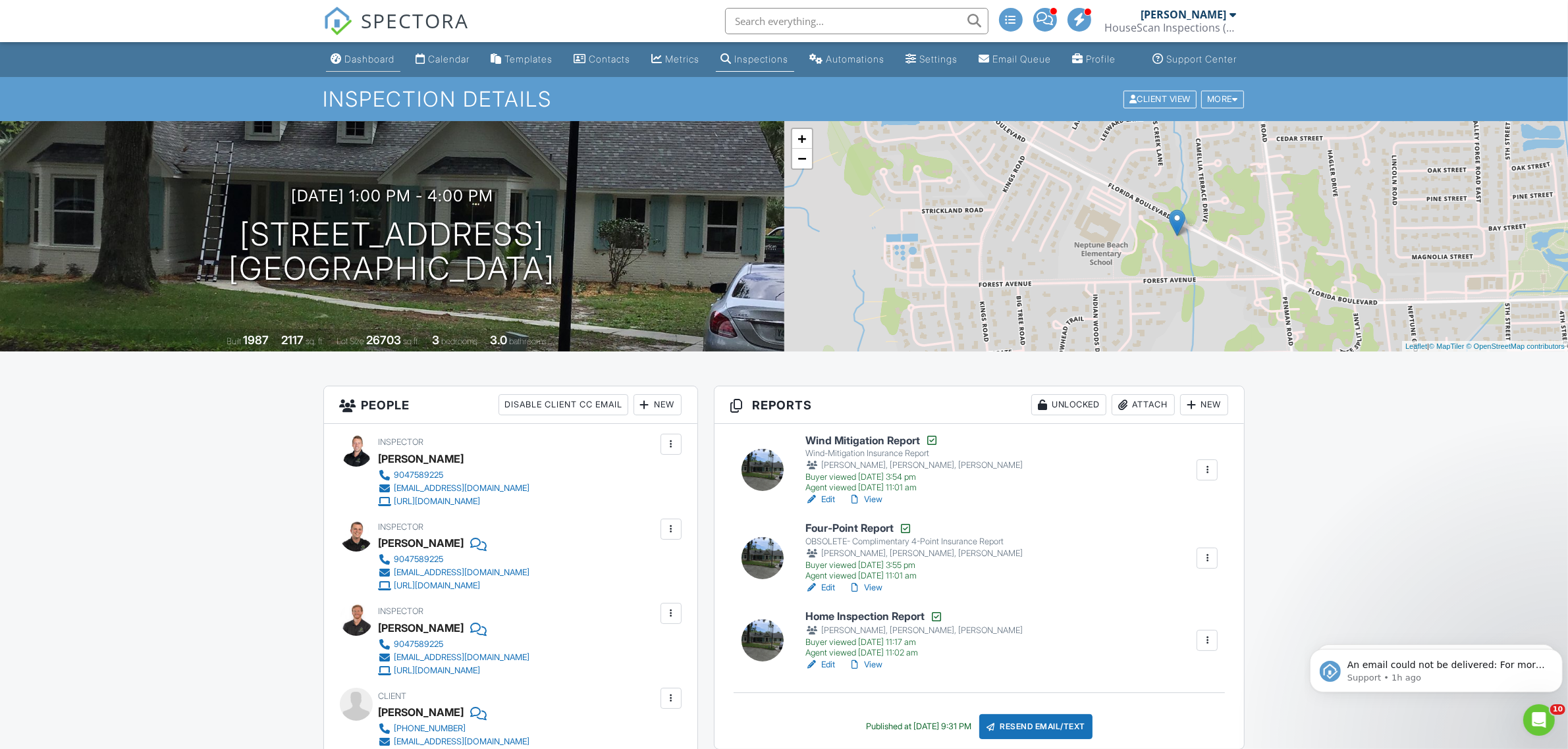
click at [357, 64] on div "Dashboard" at bounding box center [370, 59] width 50 height 11
